Goal: Communication & Community: Participate in discussion

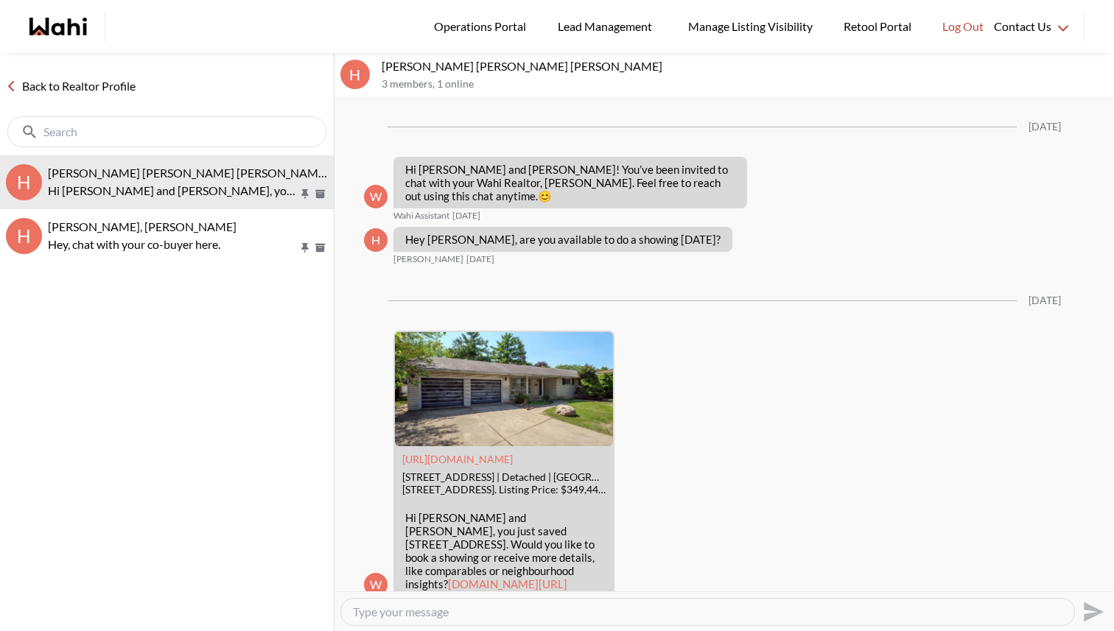
scroll to position [37, 0]
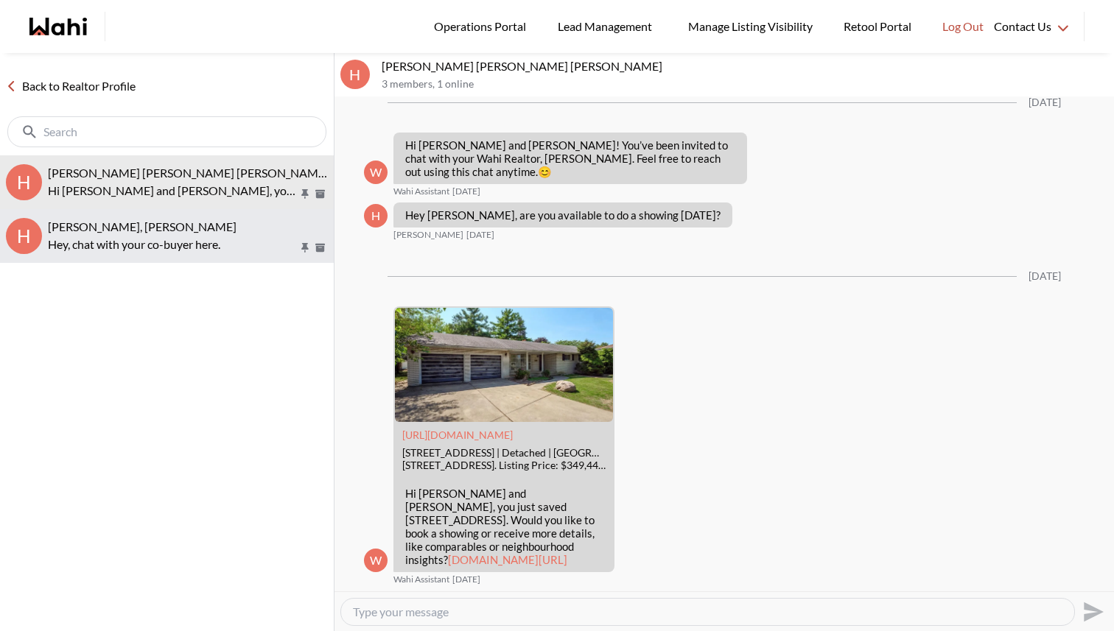
click at [141, 238] on p "Hey, chat with your co-buyer here." at bounding box center [173, 245] width 251 height 18
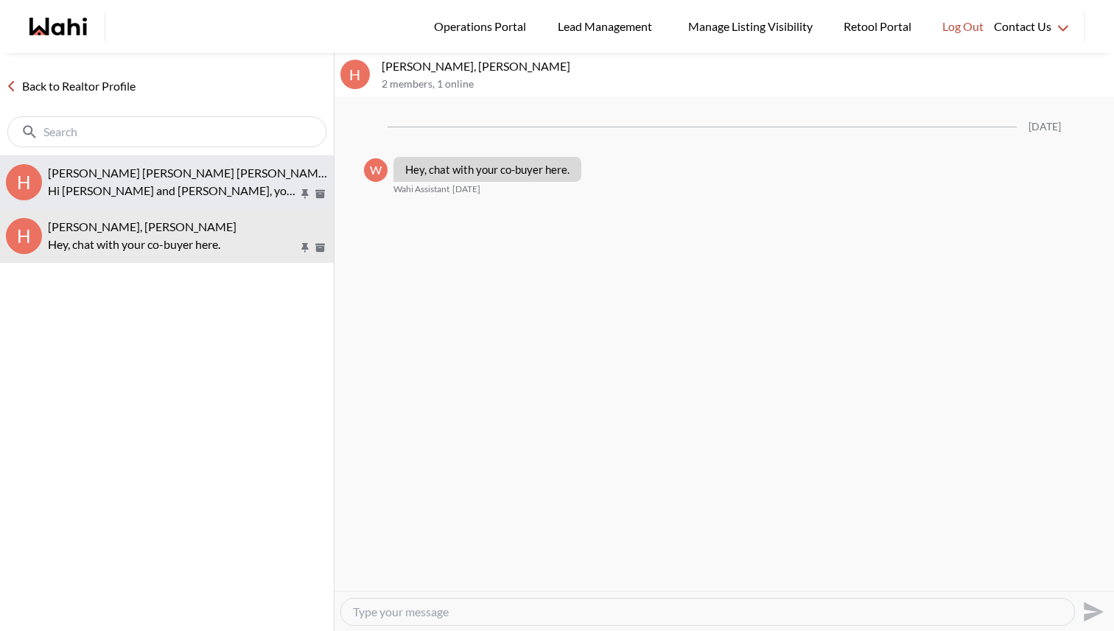
click at [156, 195] on p "Hi Hunter and Emma, you just saved 44 Spring Crt, Amherstburg. Would you like t…" at bounding box center [173, 191] width 251 height 18
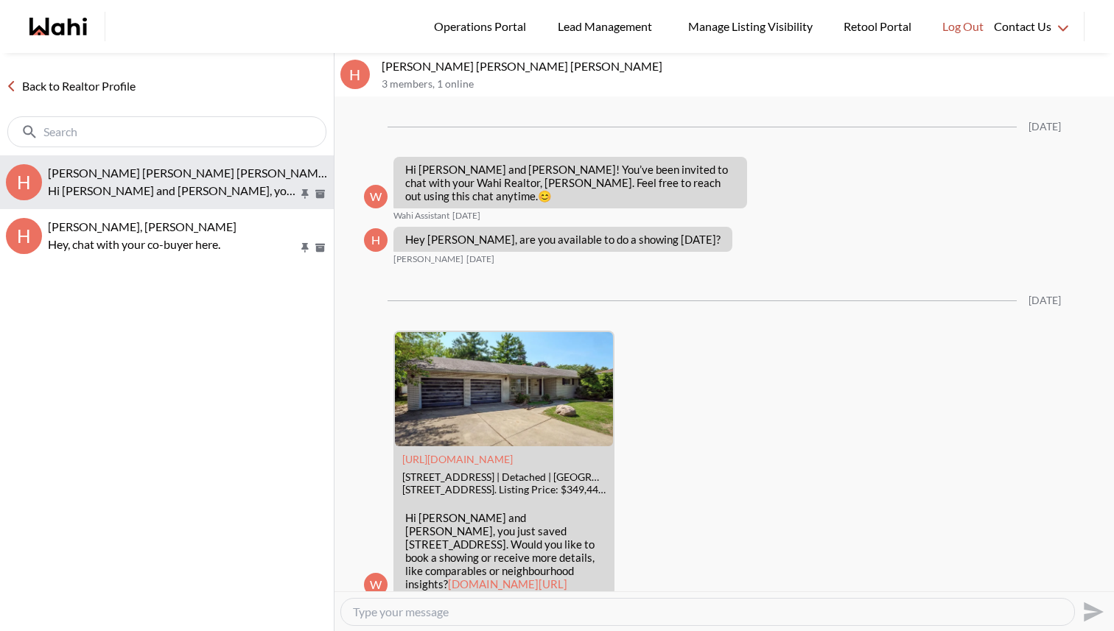
scroll to position [37, 0]
